Goal: Task Accomplishment & Management: Complete application form

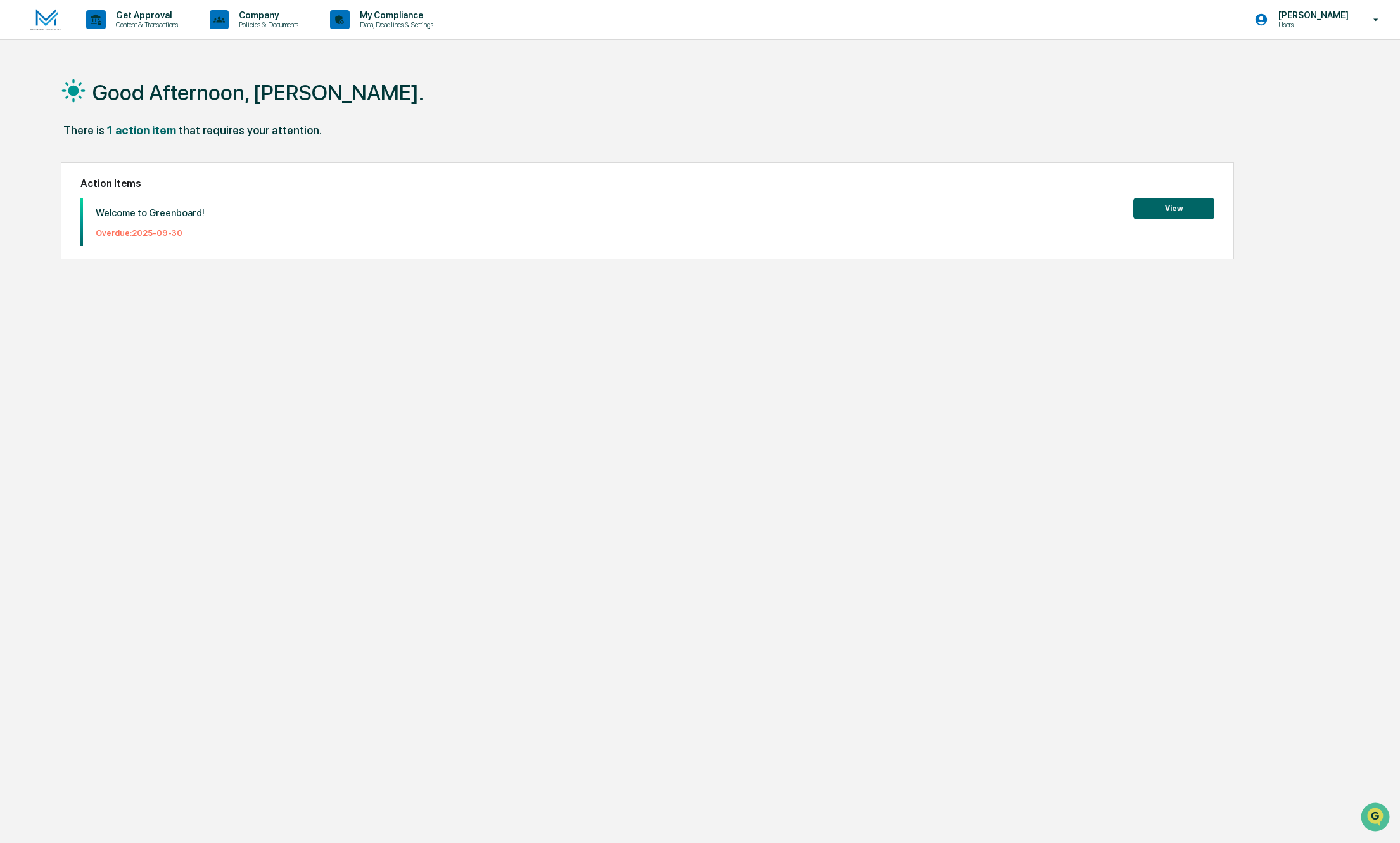
click at [1186, 212] on button "View" at bounding box center [1174, 208] width 81 height 21
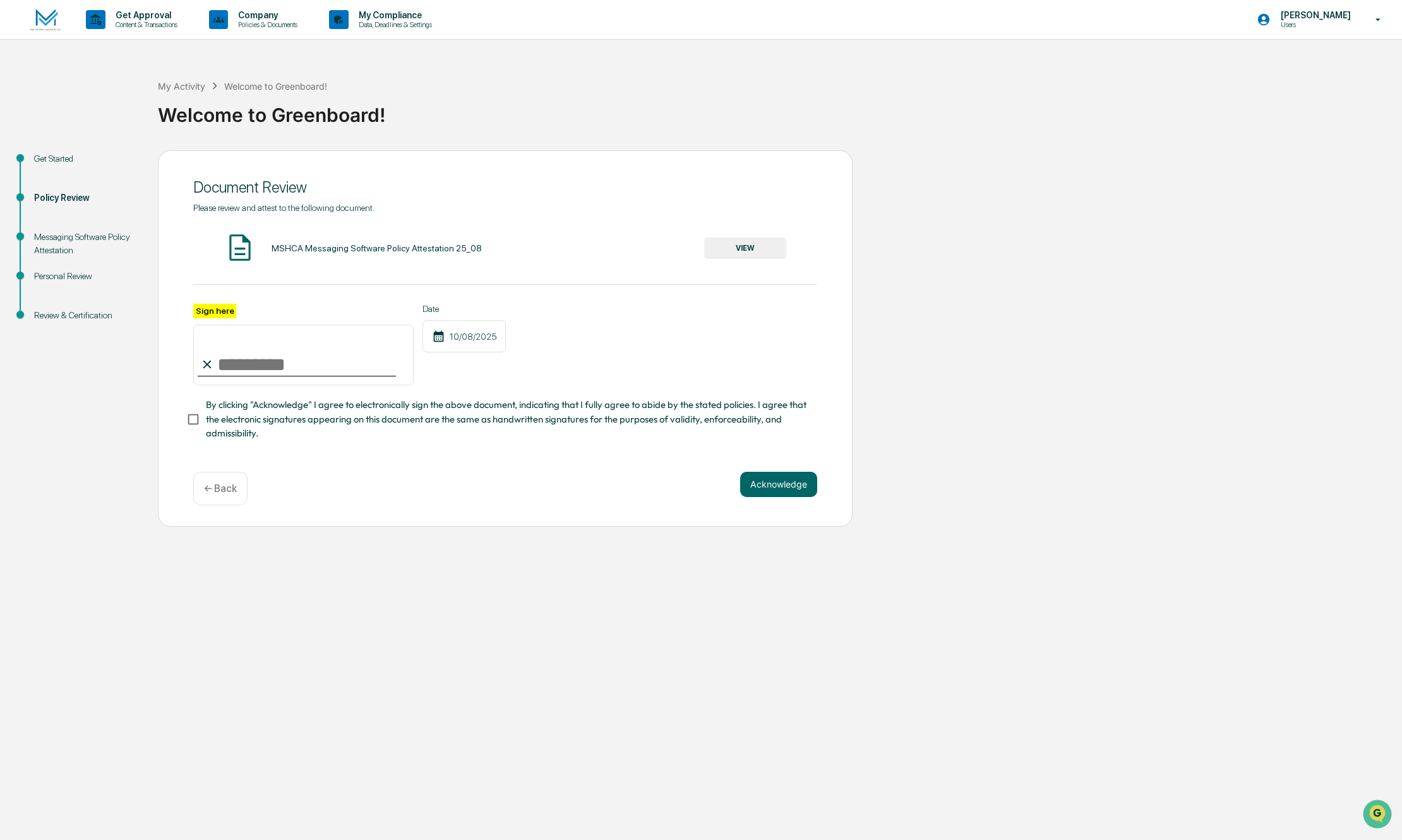
click at [739, 251] on button "VIEW" at bounding box center [745, 248] width 82 height 21
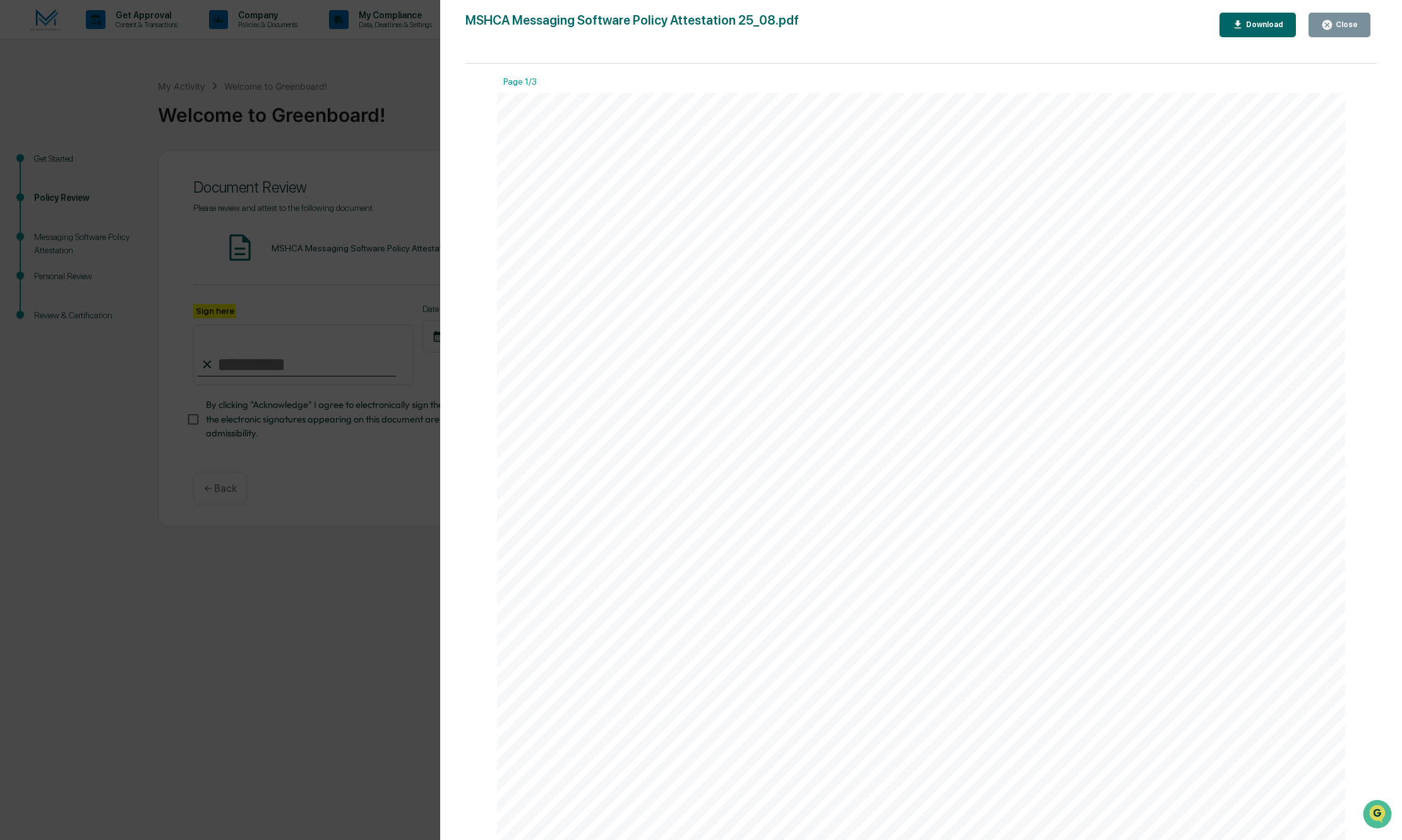
click at [236, 384] on div "Version History [DATE] 02:11 PM [PERSON_NAME] MSHCA Messaging Software Policy A…" at bounding box center [701, 420] width 1402 height 840
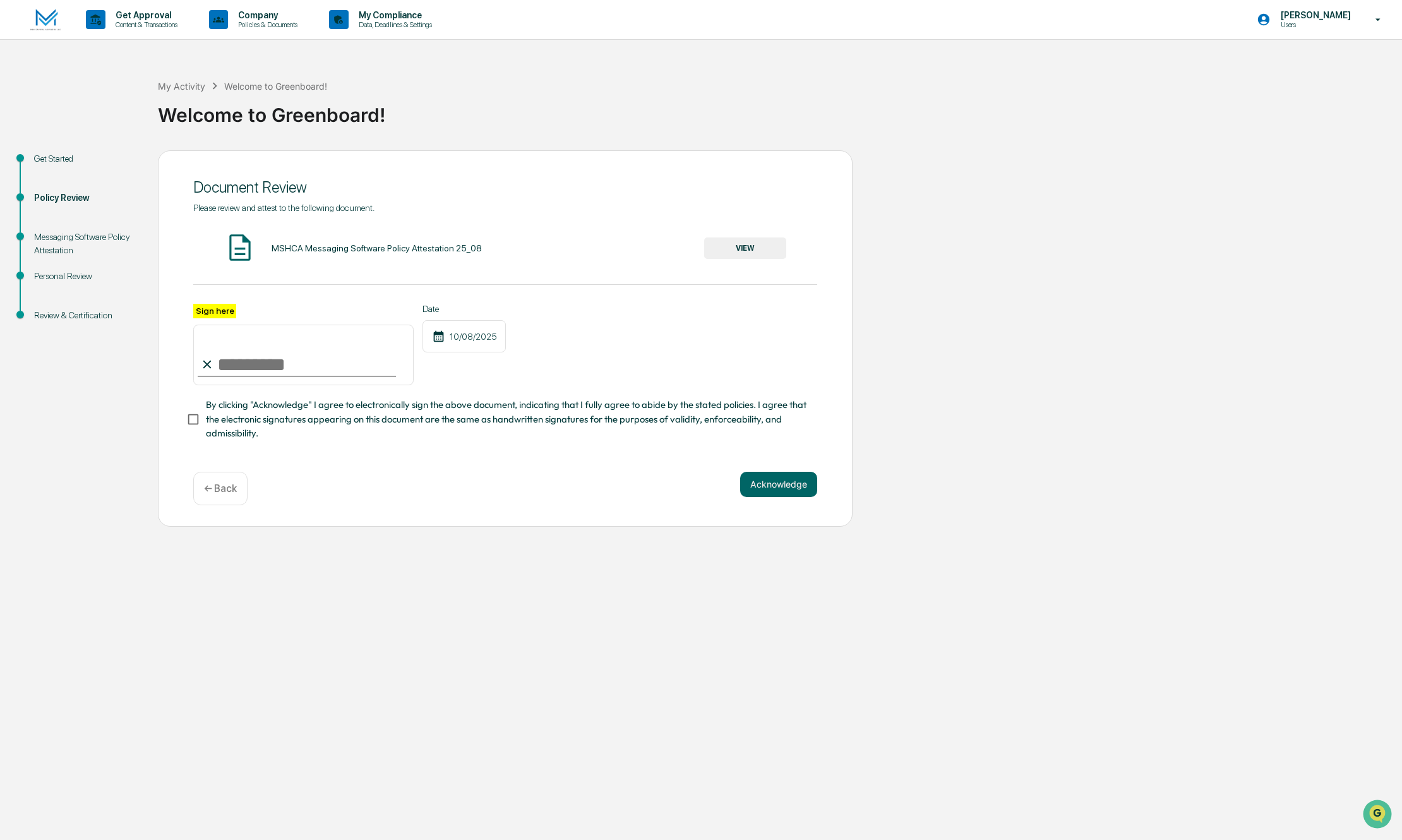
click at [271, 313] on div "Sign here" at bounding box center [303, 345] width 220 height 82
click at [273, 355] on input "Sign here" at bounding box center [303, 355] width 220 height 61
type input "**********"
click at [787, 493] on button "Acknowledge" at bounding box center [779, 484] width 77 height 25
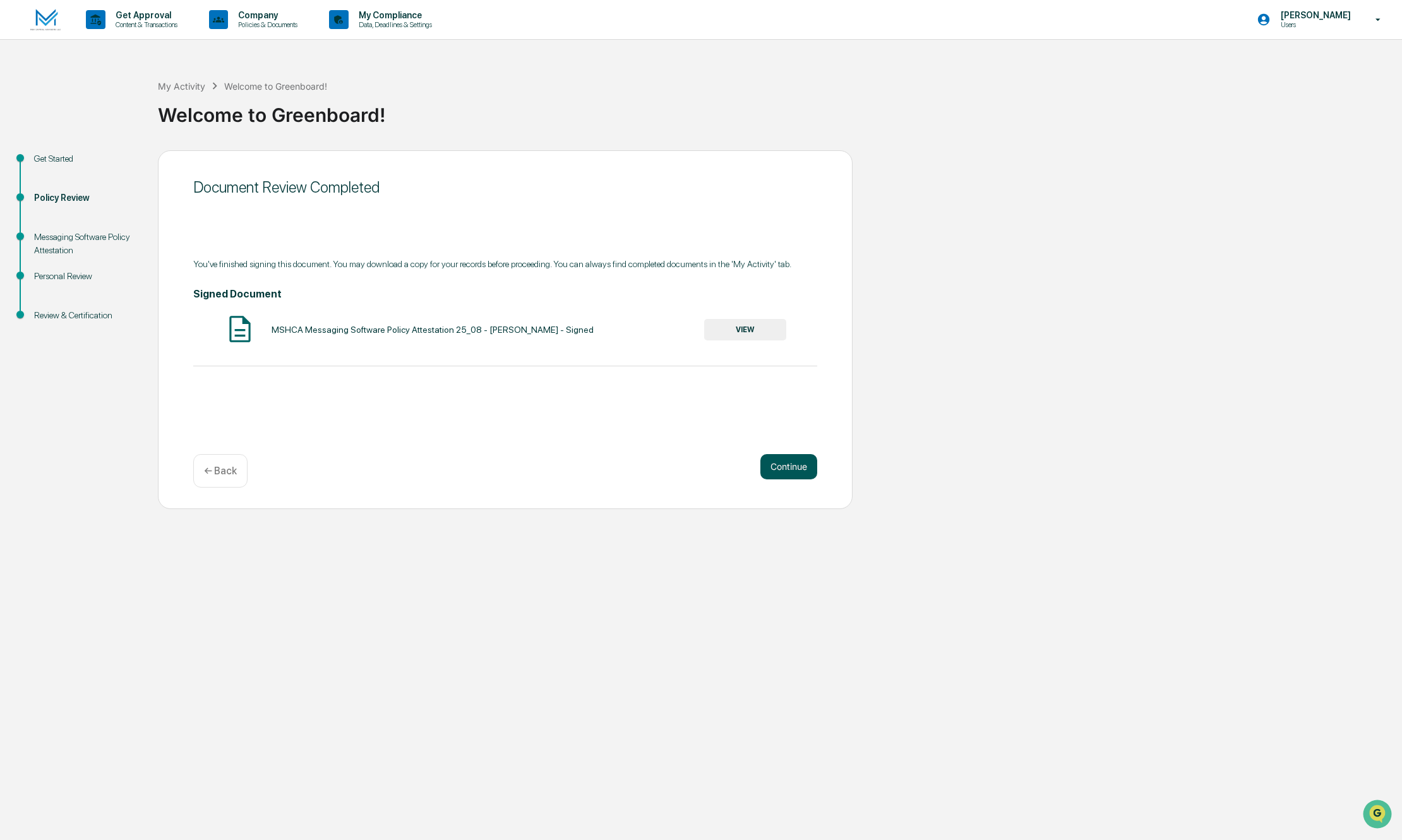
click at [789, 468] on button "Continue" at bounding box center [789, 466] width 57 height 25
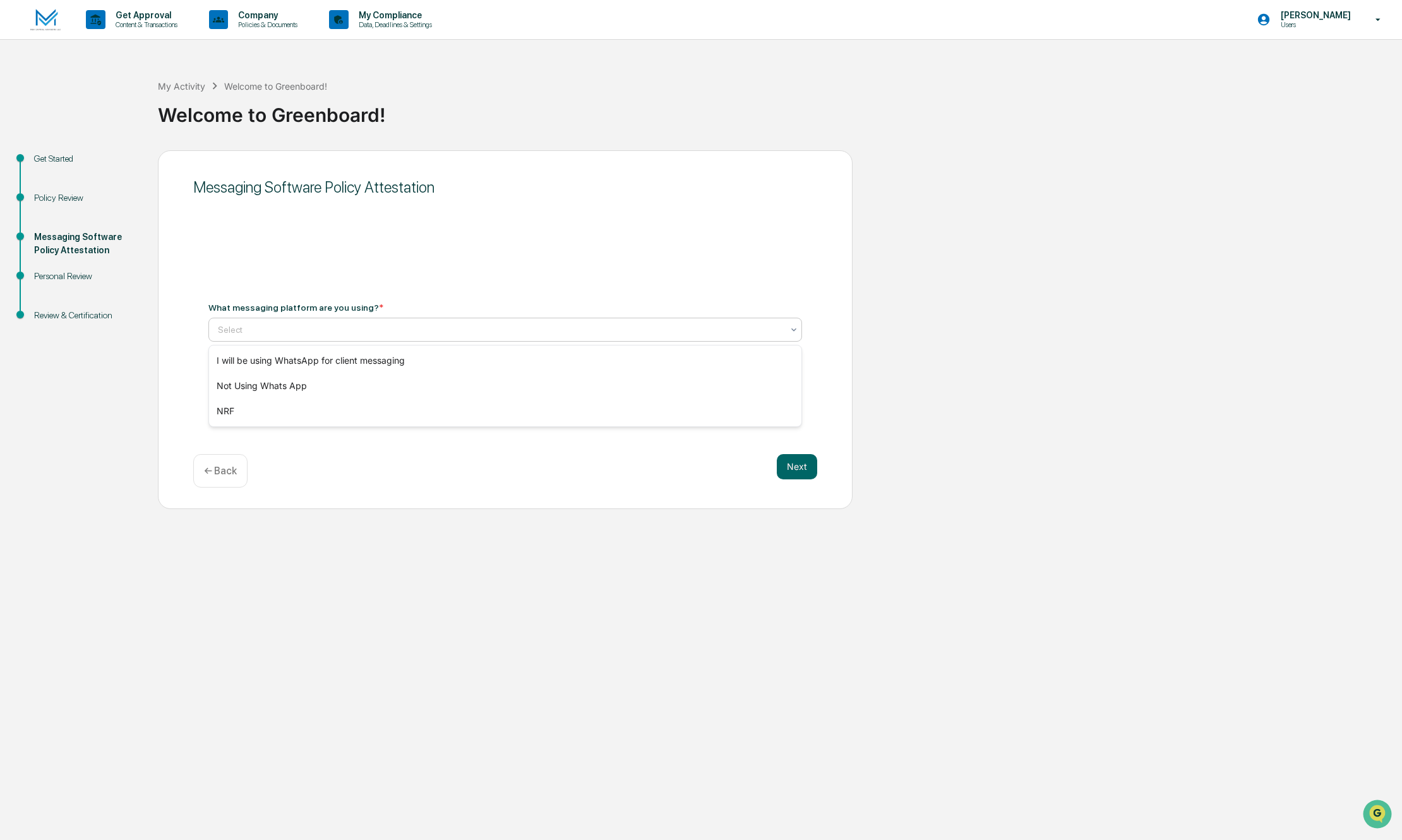
click at [728, 325] on div at bounding box center [500, 329] width 564 height 13
click at [721, 358] on div "I will be using WhatsApp for client messaging" at bounding box center [505, 360] width 593 height 25
click at [804, 468] on button "Next" at bounding box center [797, 466] width 40 height 25
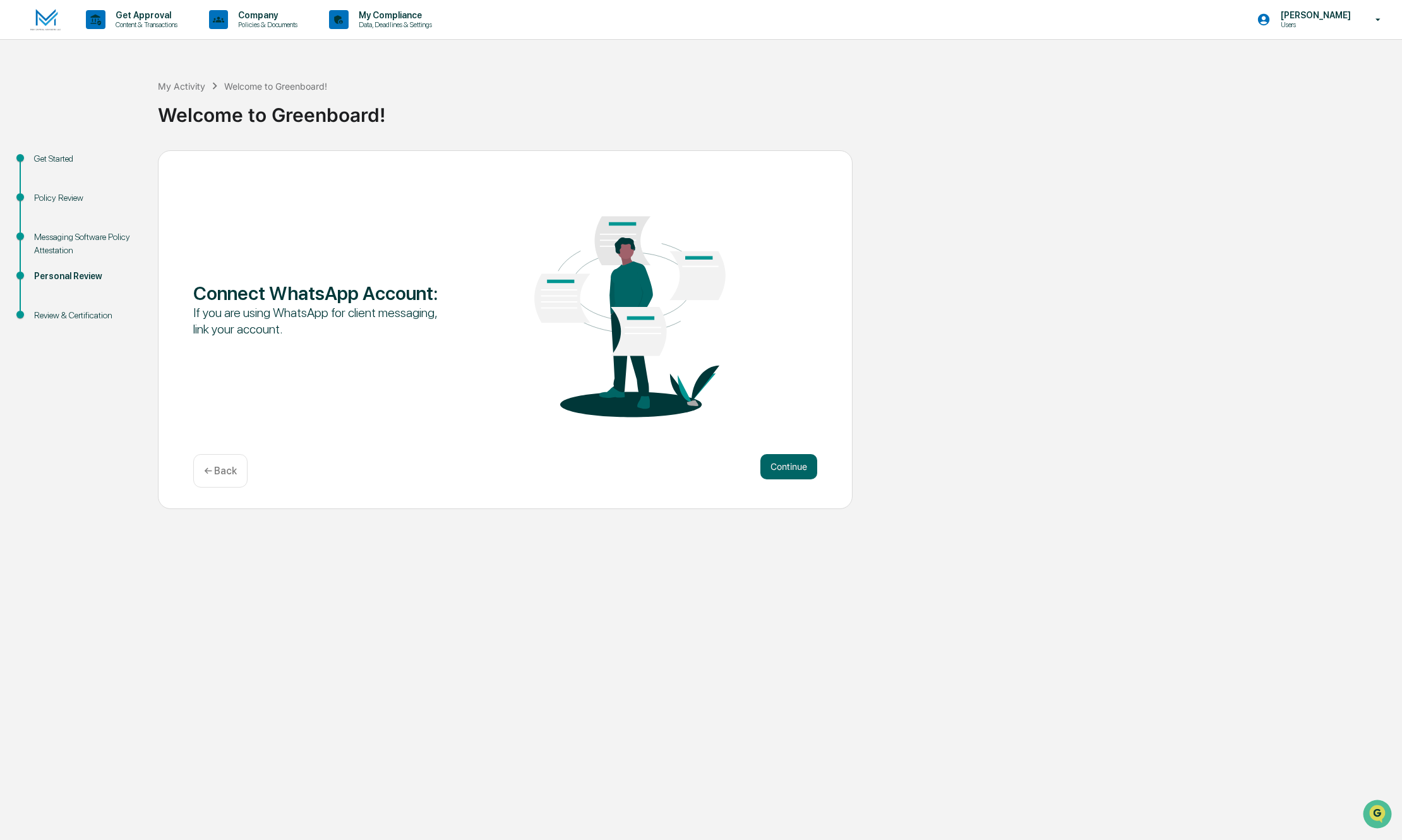
click at [804, 468] on button "Continue" at bounding box center [789, 466] width 57 height 25
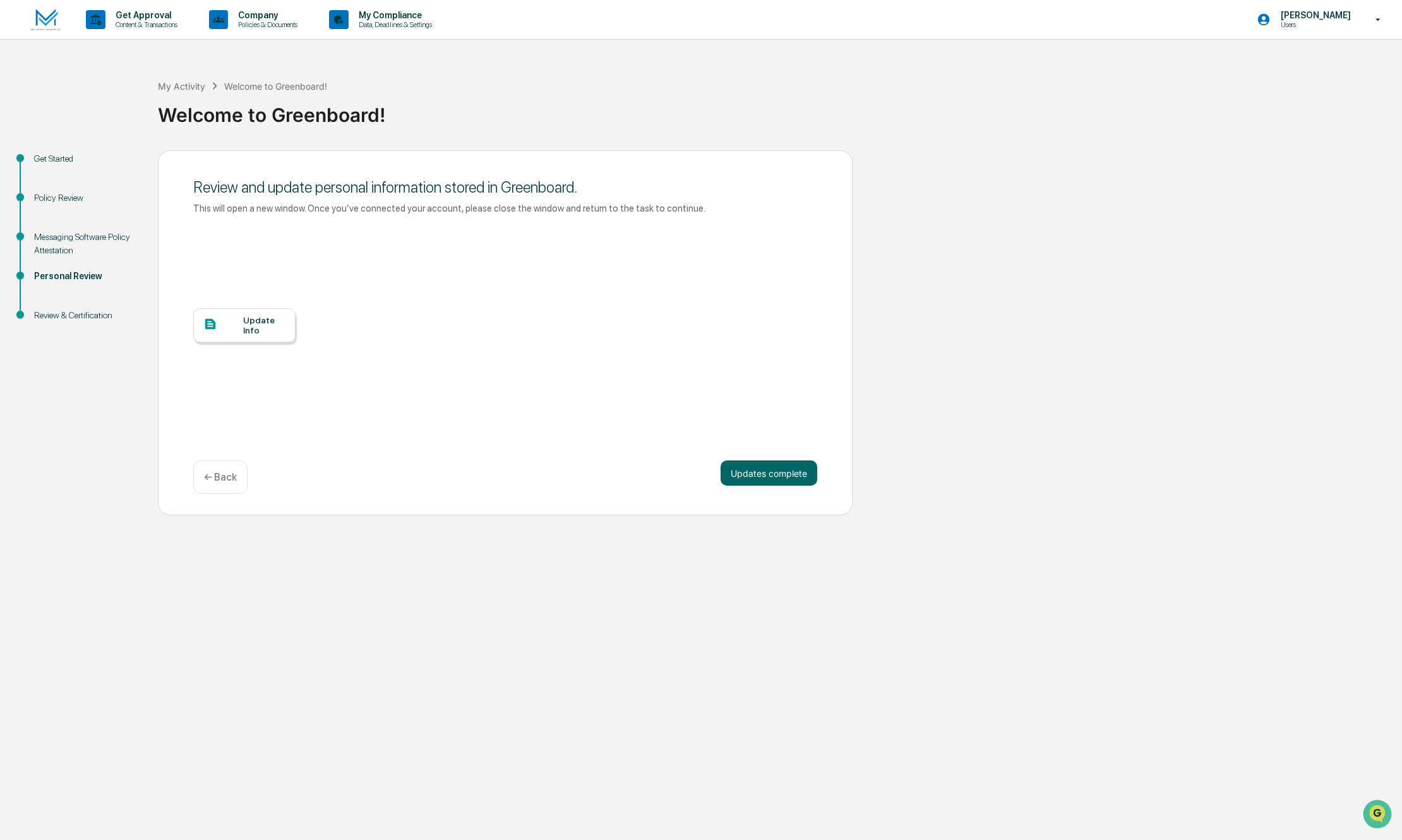
click at [804, 468] on button "Updates complete" at bounding box center [769, 473] width 97 height 25
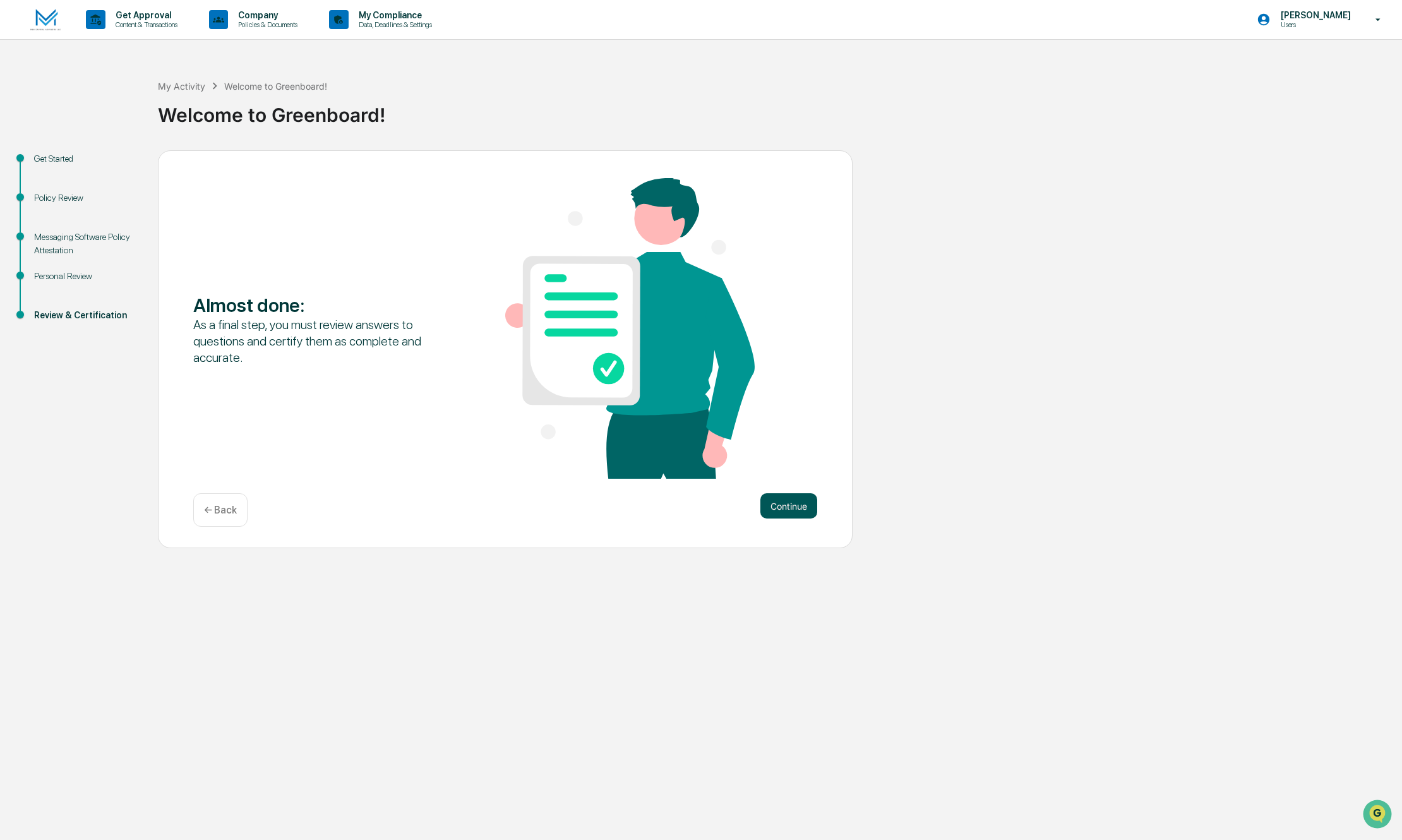
click at [774, 509] on button "Continue" at bounding box center [789, 505] width 57 height 25
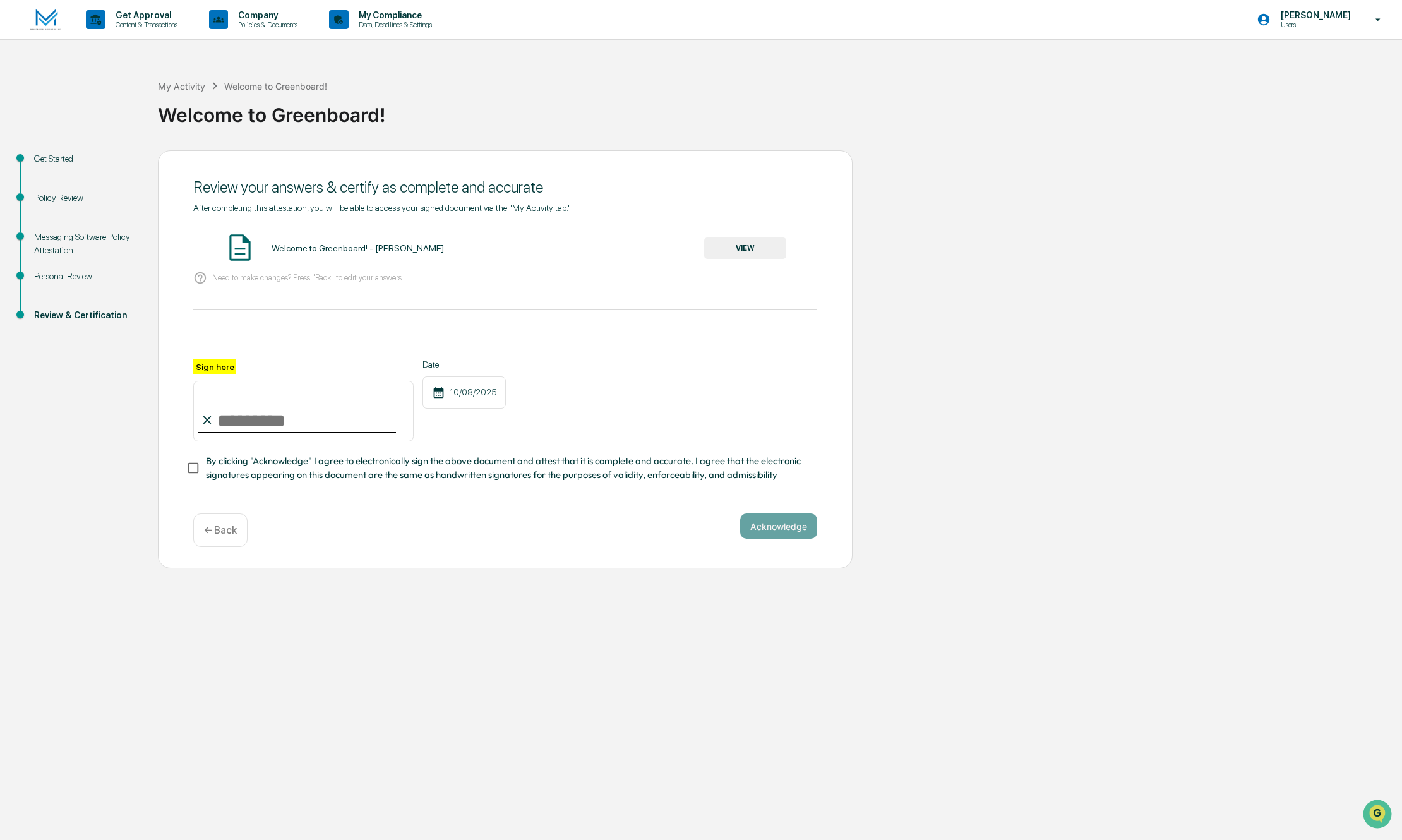
click at [374, 412] on input "Sign here" at bounding box center [303, 411] width 220 height 61
click at [740, 253] on button "VIEW" at bounding box center [745, 248] width 82 height 21
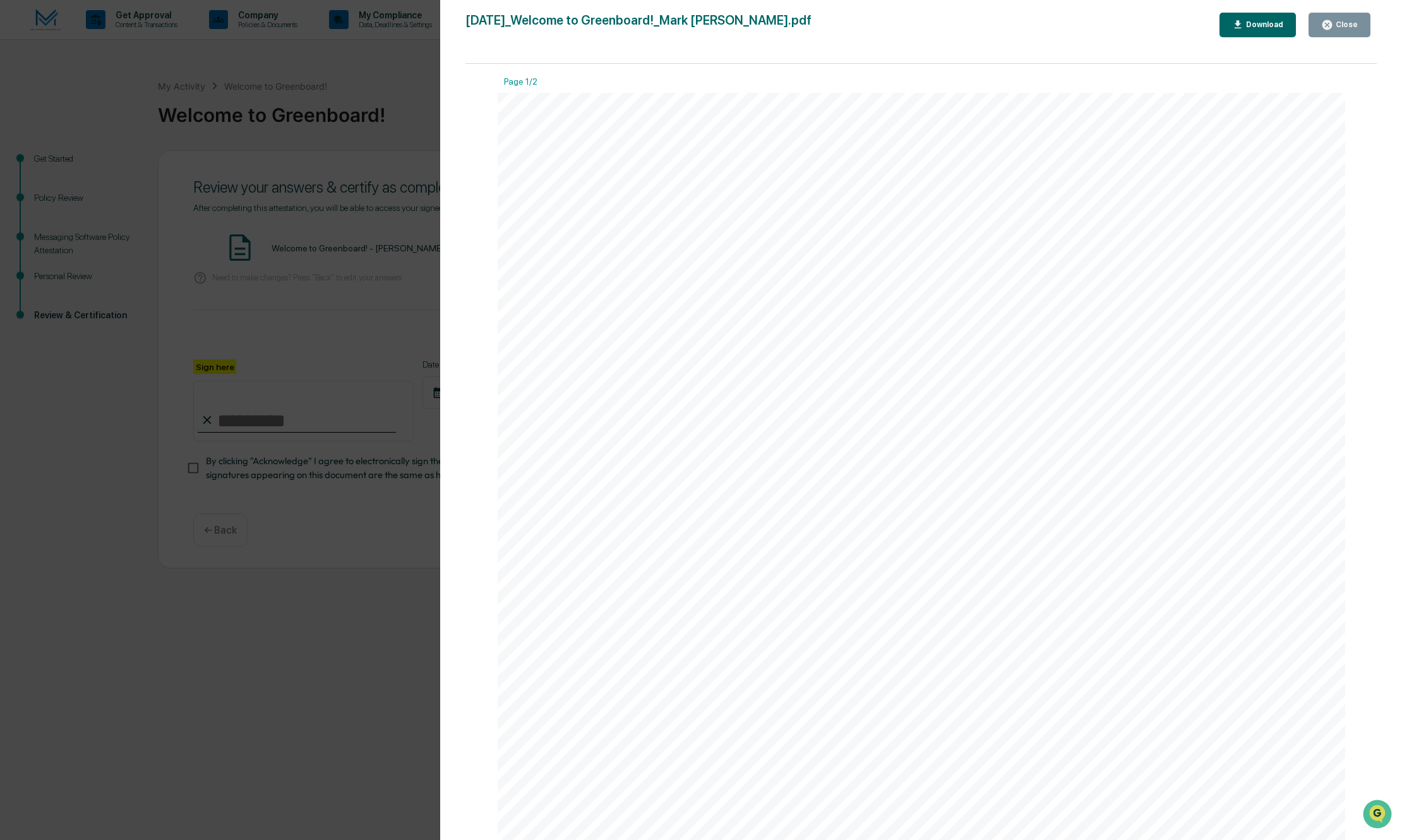
click at [1341, 24] on div "Close" at bounding box center [1345, 24] width 24 height 9
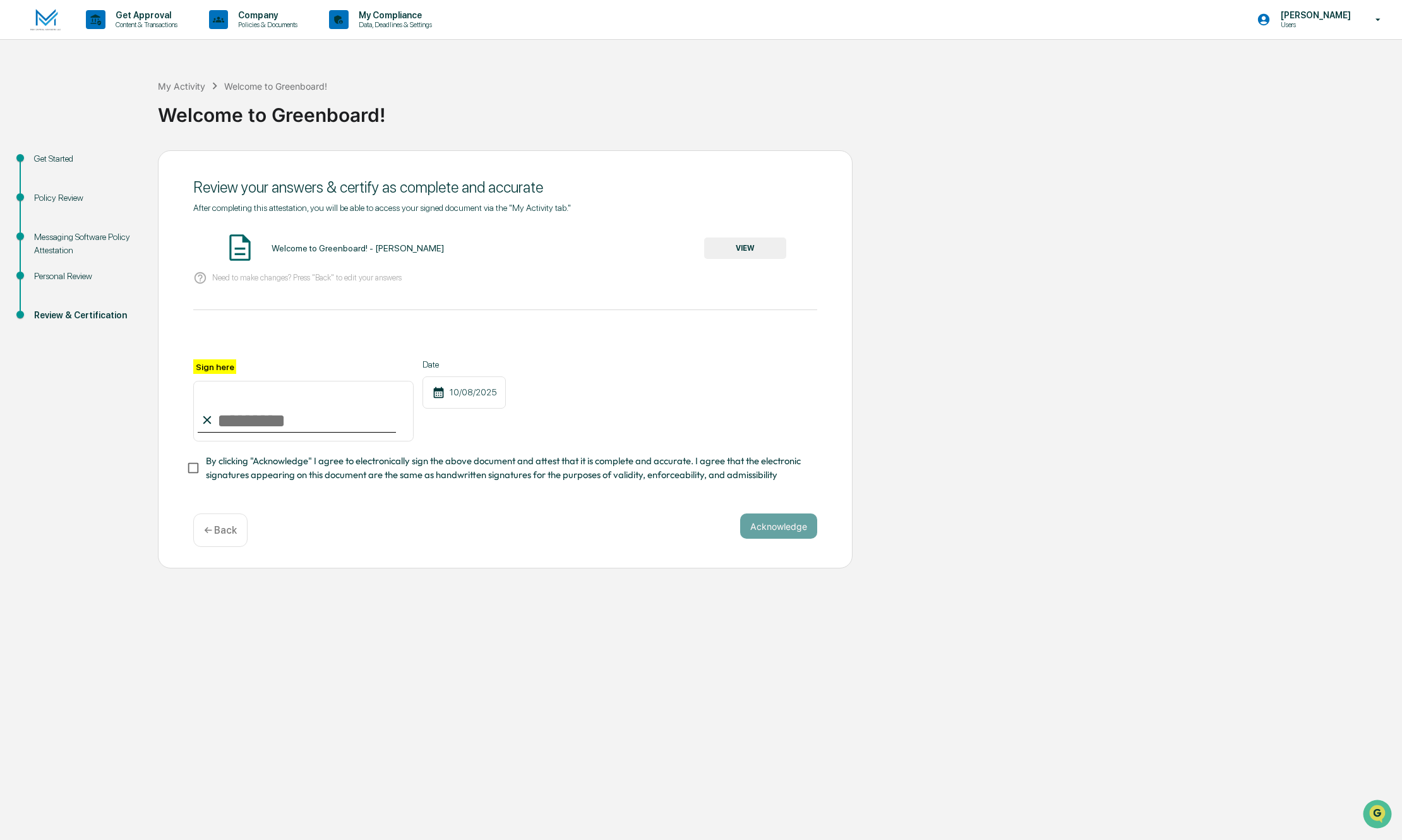
click at [324, 430] on input "Sign here" at bounding box center [303, 411] width 220 height 61
type input "**********"
click at [778, 534] on button "Acknowledge" at bounding box center [779, 526] width 77 height 25
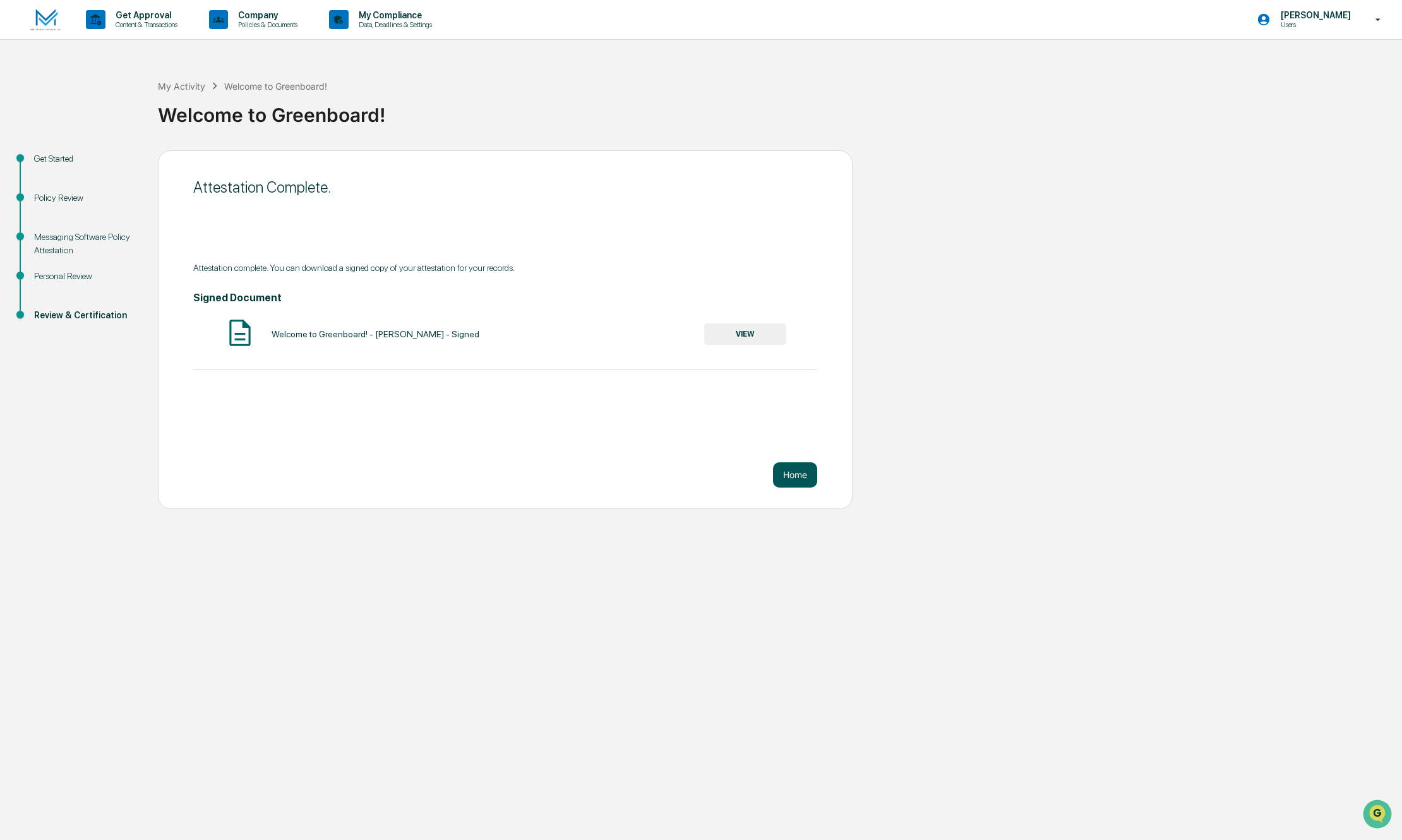
click at [787, 478] on button "Home" at bounding box center [795, 475] width 44 height 25
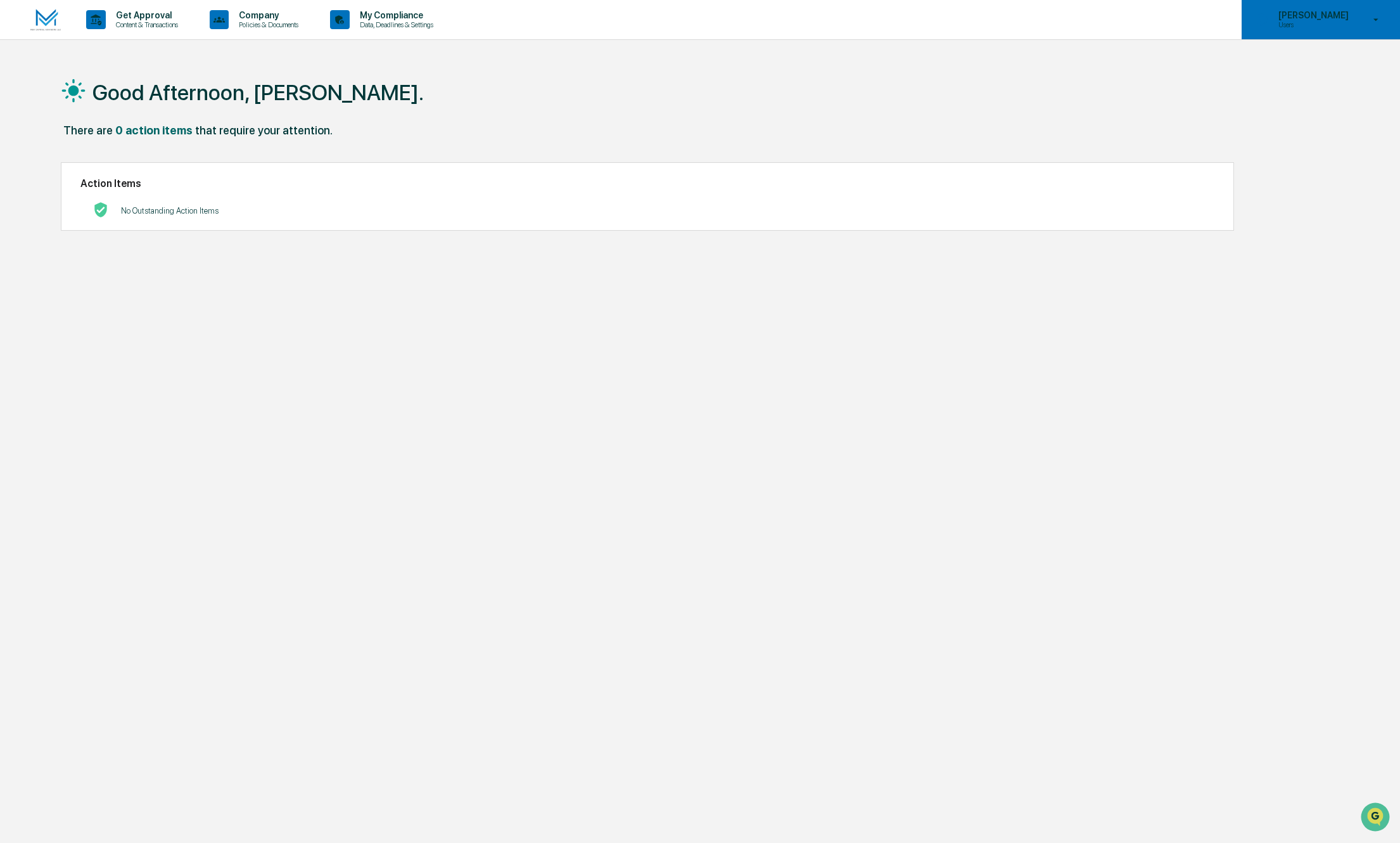
click at [1286, 17] on p "[PERSON_NAME]" at bounding box center [1311, 15] width 87 height 10
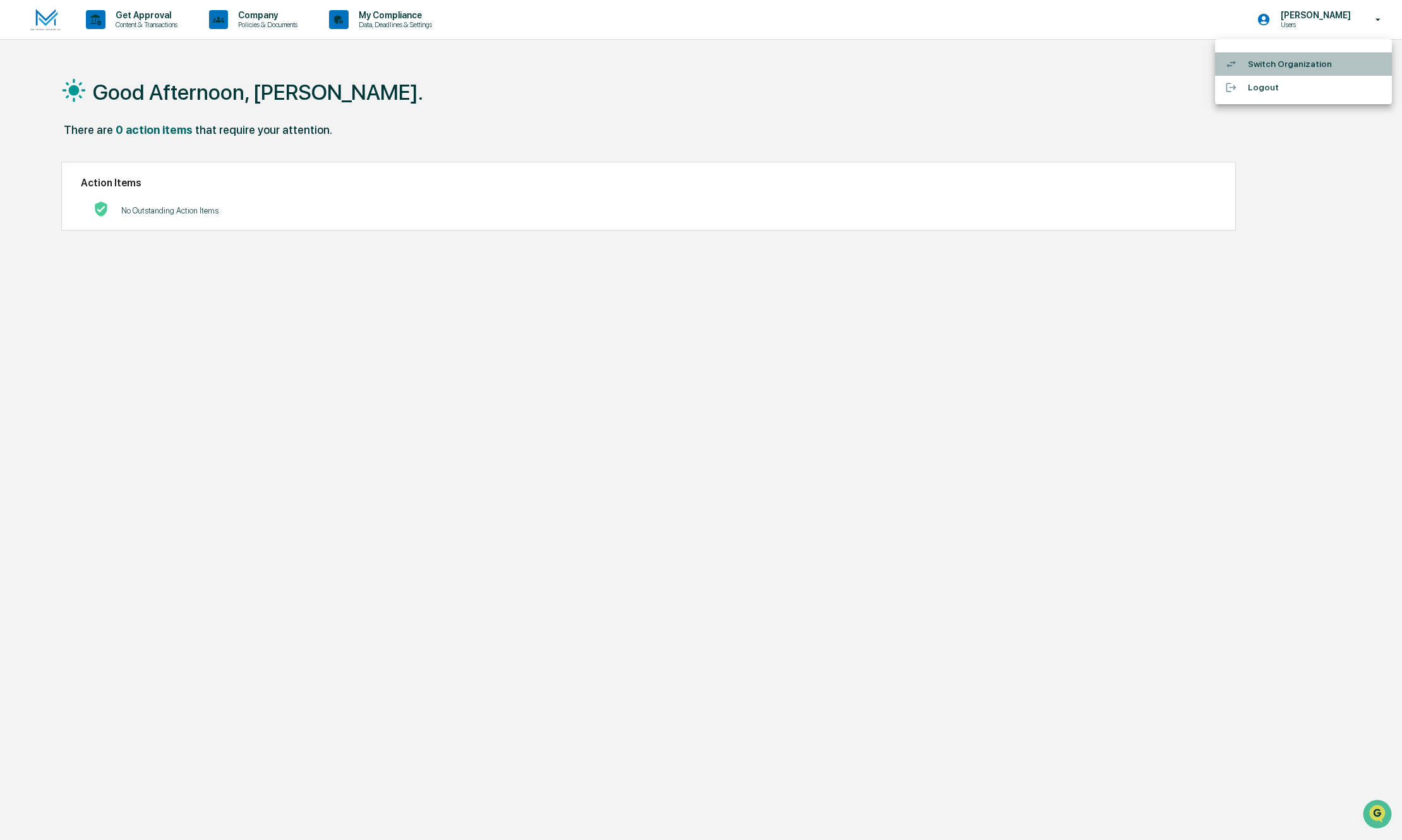
click at [1274, 59] on li "Switch Organization" at bounding box center [1303, 63] width 177 height 23
